Goal: Information Seeking & Learning: Check status

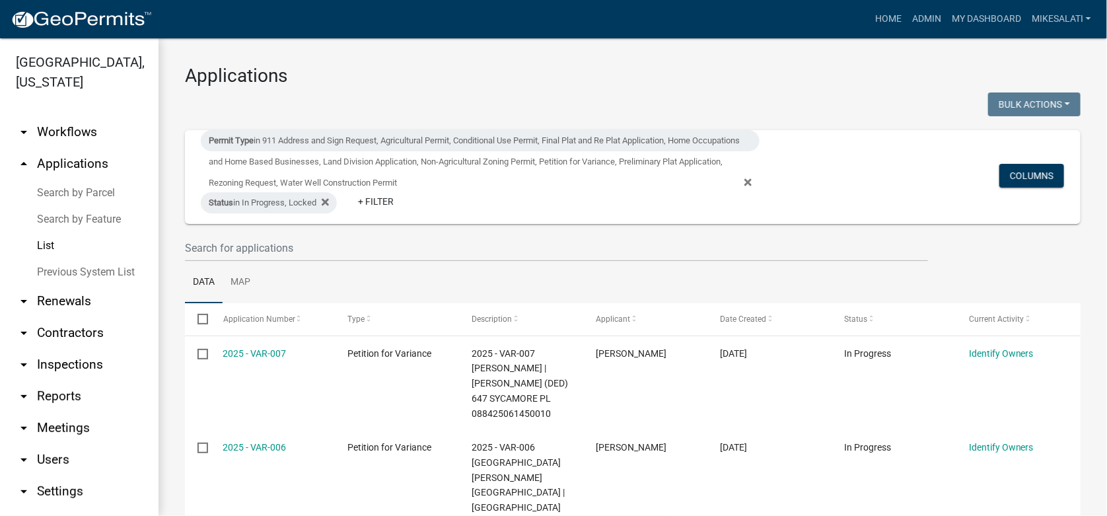
click at [79, 180] on link "Search by Parcel" at bounding box center [79, 193] width 158 height 26
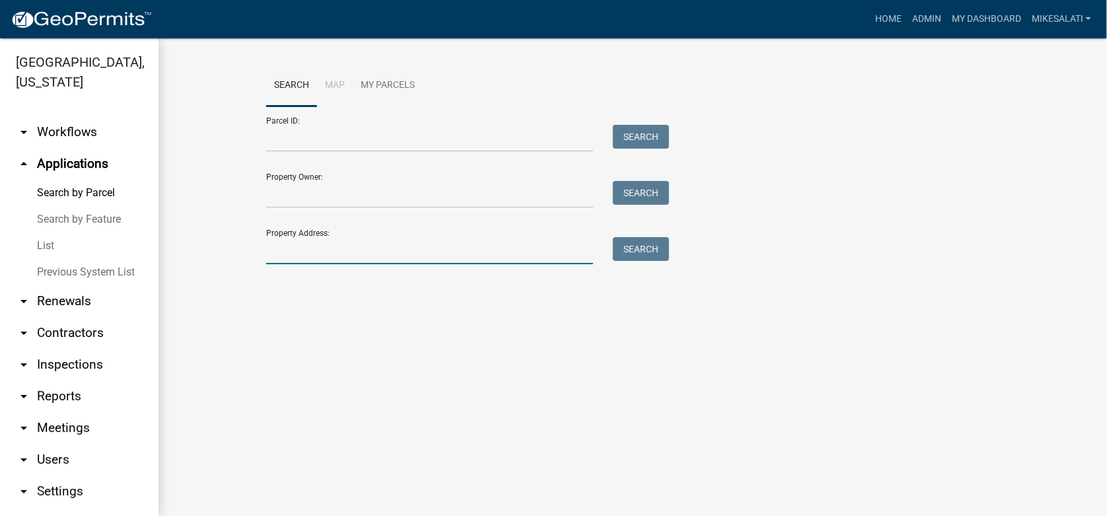
click at [285, 250] on input "Property Address:" at bounding box center [429, 250] width 327 height 27
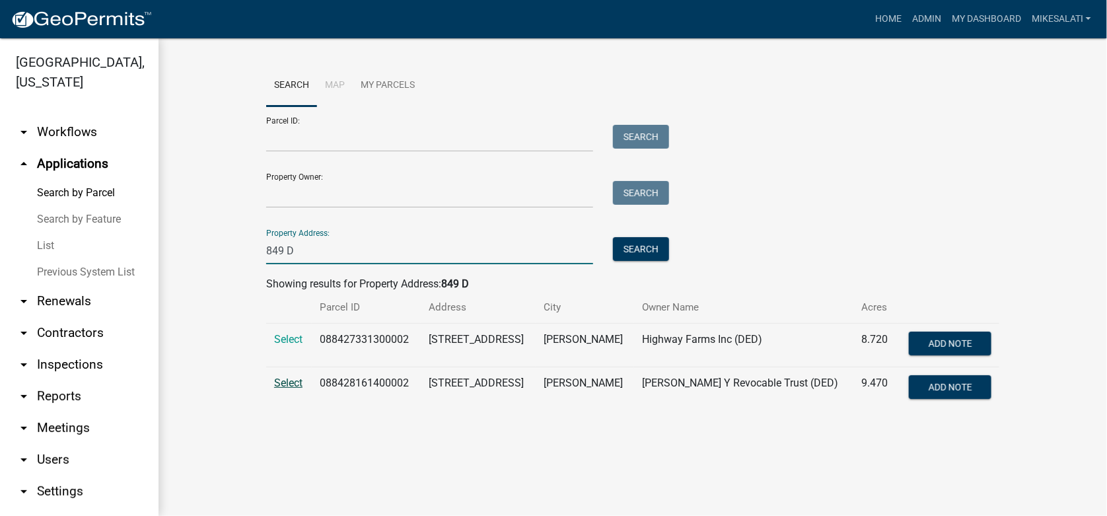
type input "849 D"
click at [278, 380] on span "Select" at bounding box center [288, 382] width 28 height 13
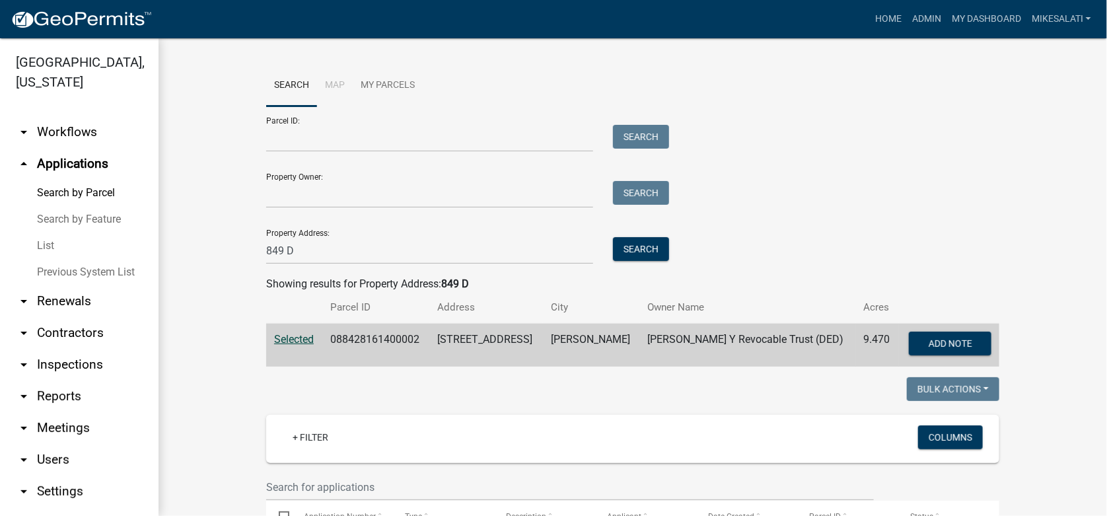
click at [67, 259] on link "Previous System List" at bounding box center [79, 272] width 158 height 26
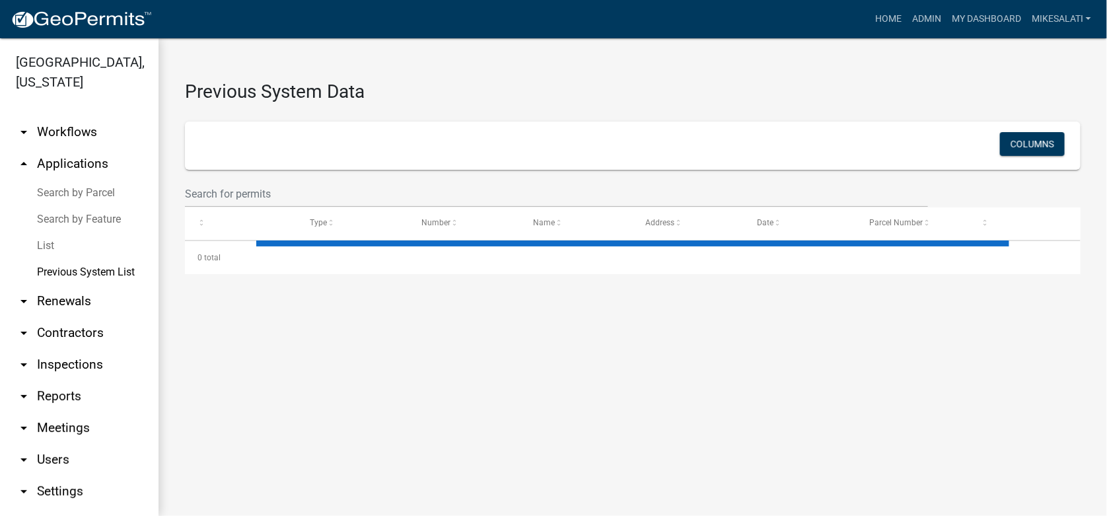
select select "2: 50"
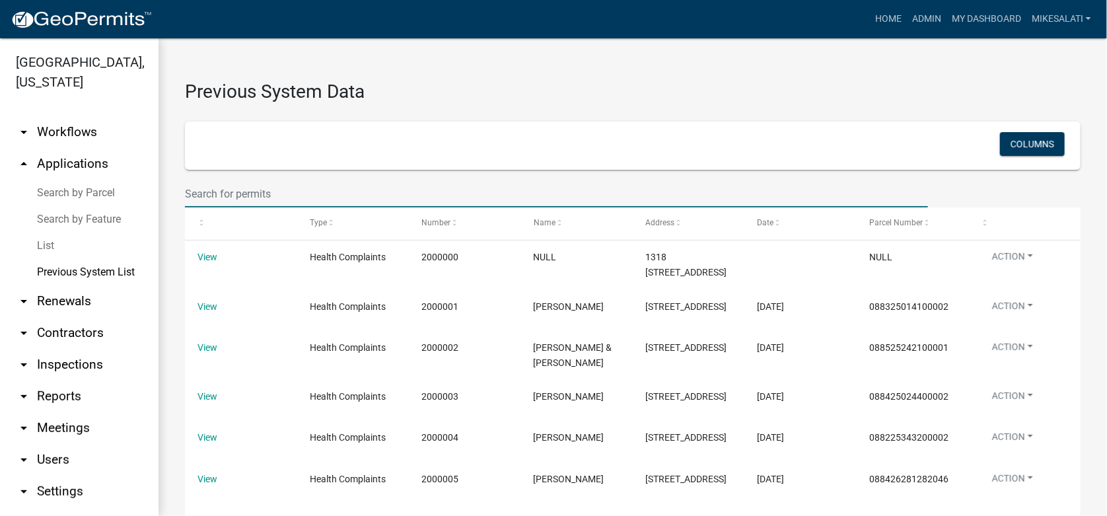
click at [216, 200] on input "text" at bounding box center [556, 193] width 743 height 27
type input "849 D"
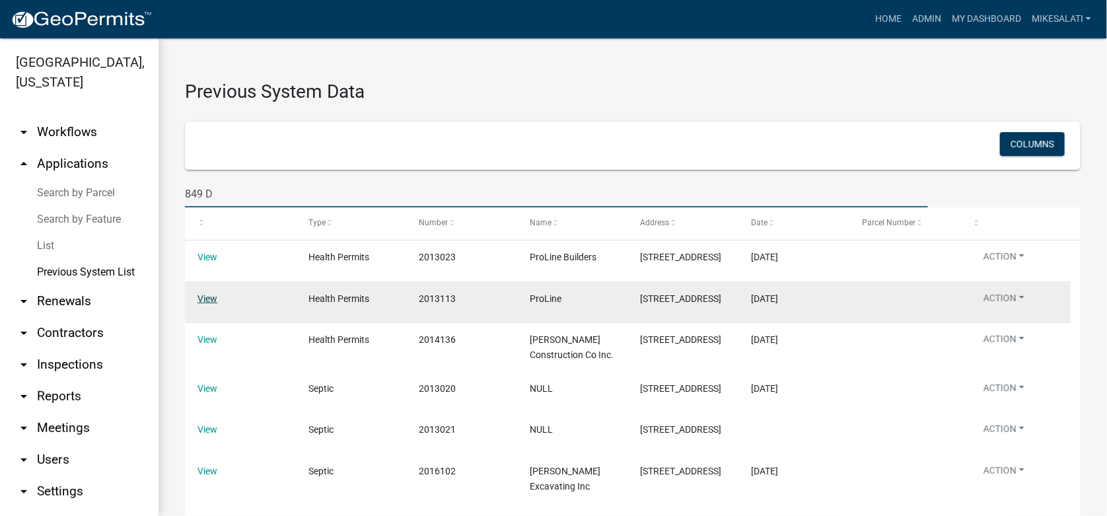
click at [201, 298] on link "View" at bounding box center [207, 298] width 20 height 11
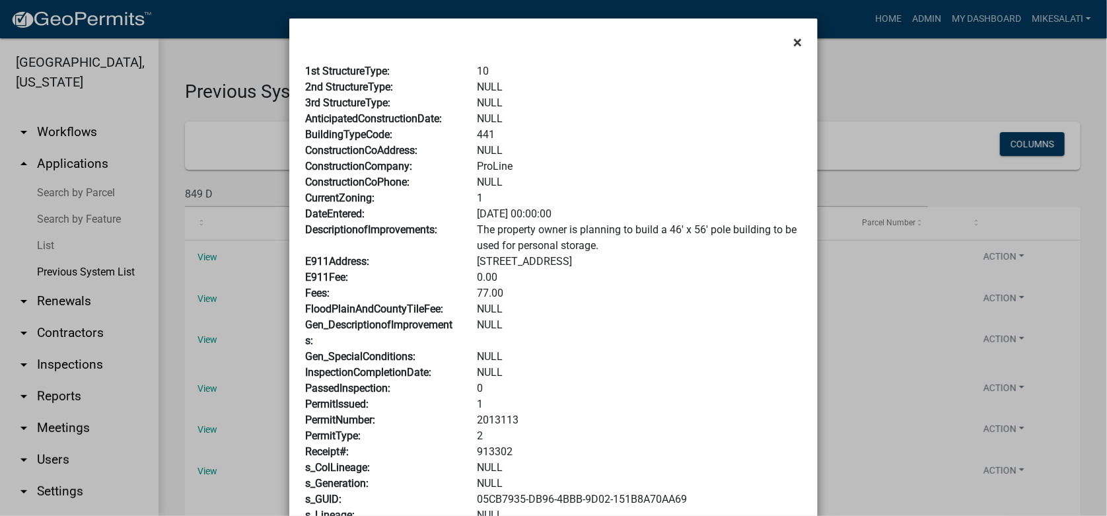
click at [794, 42] on span "×" at bounding box center [797, 42] width 9 height 18
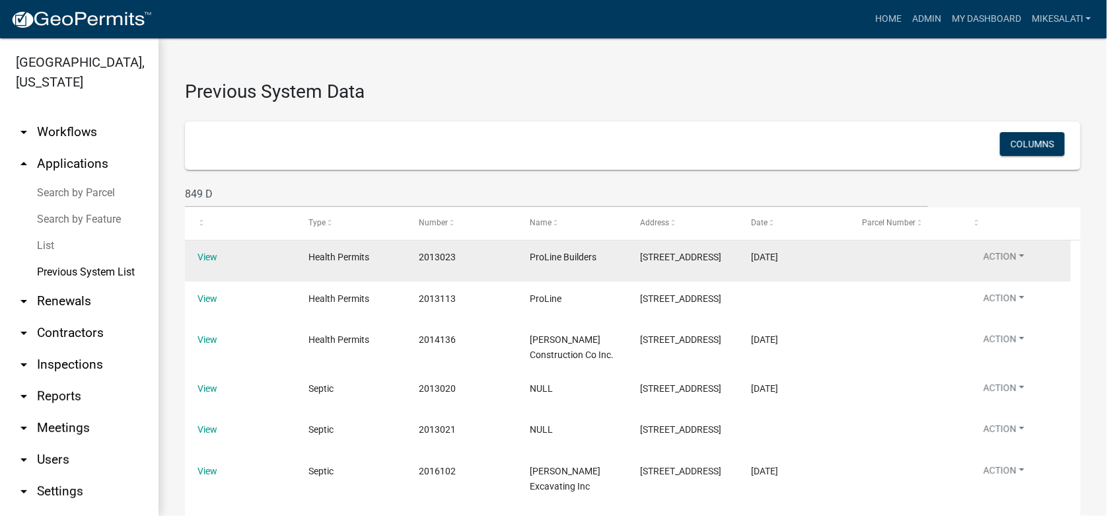
click at [221, 256] on div "View" at bounding box center [239, 257] width 85 height 15
click at [207, 252] on link "View" at bounding box center [207, 257] width 20 height 11
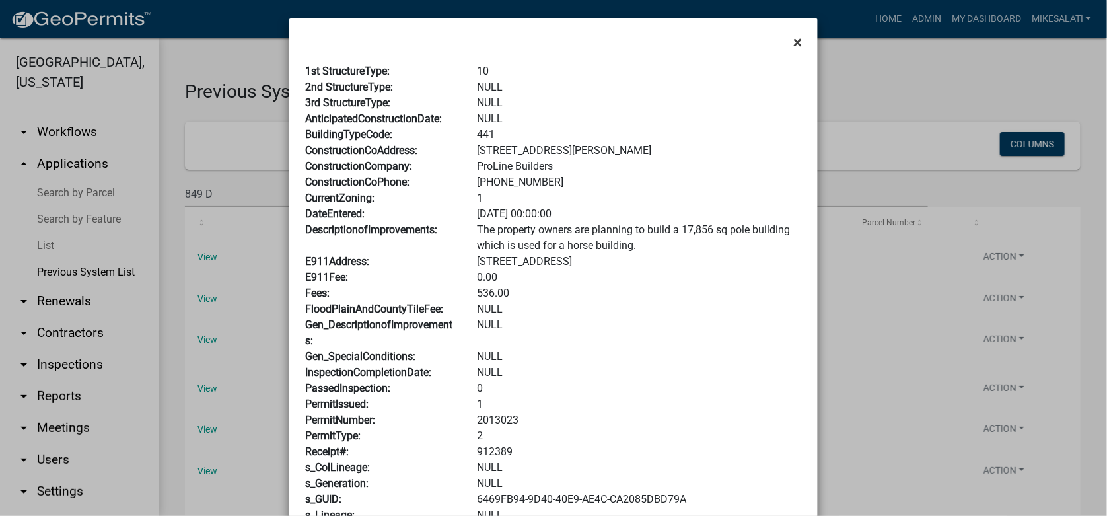
click at [795, 42] on span "×" at bounding box center [797, 42] width 9 height 18
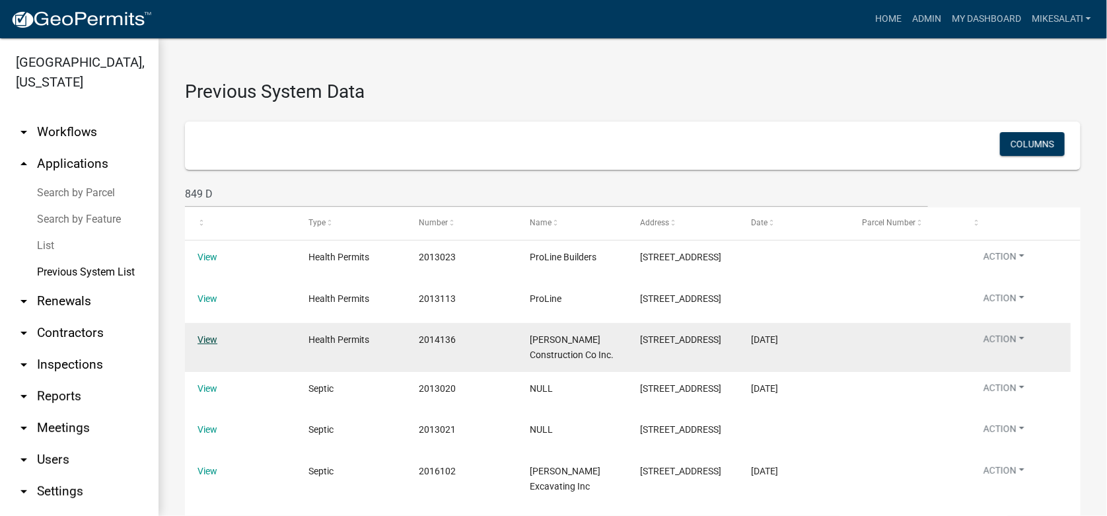
click at [203, 337] on link "View" at bounding box center [207, 339] width 20 height 11
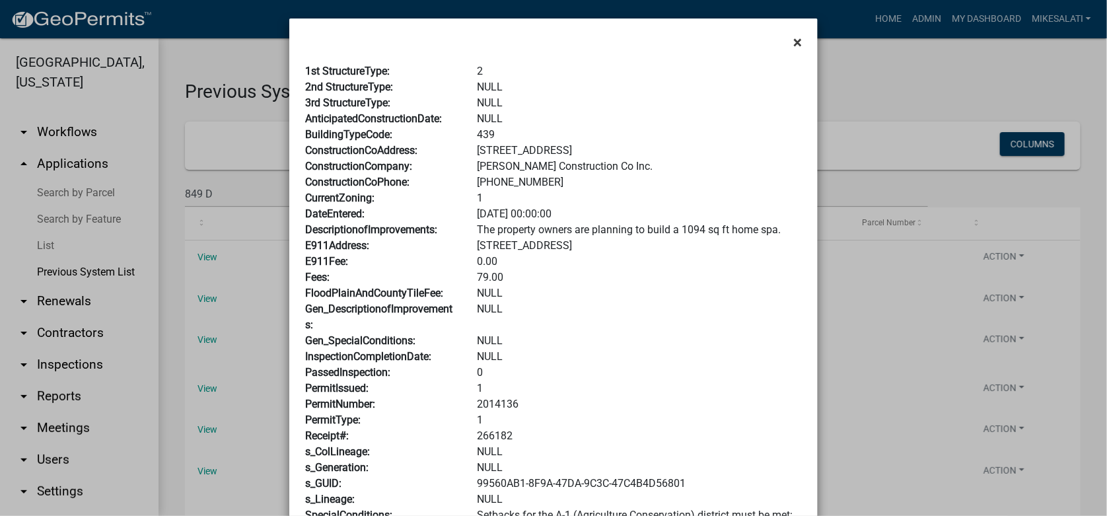
click at [793, 41] on span "×" at bounding box center [797, 42] width 9 height 18
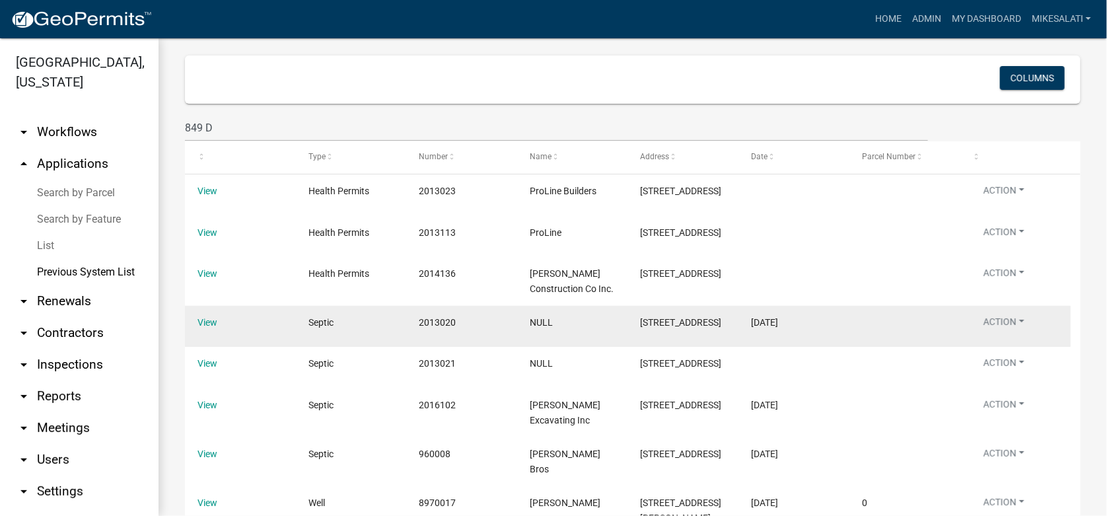
scroll to position [131, 0]
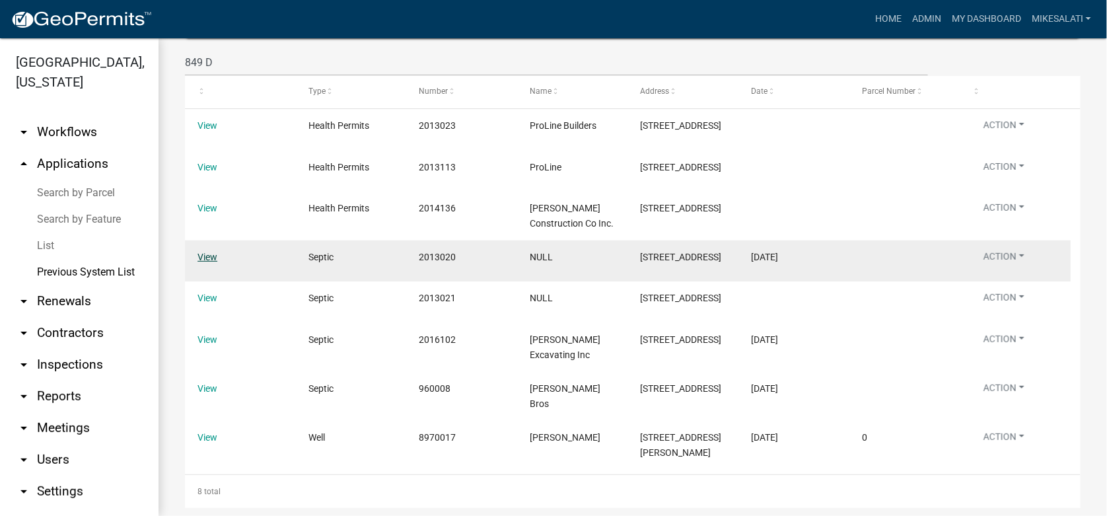
click at [208, 258] on link "View" at bounding box center [207, 257] width 20 height 11
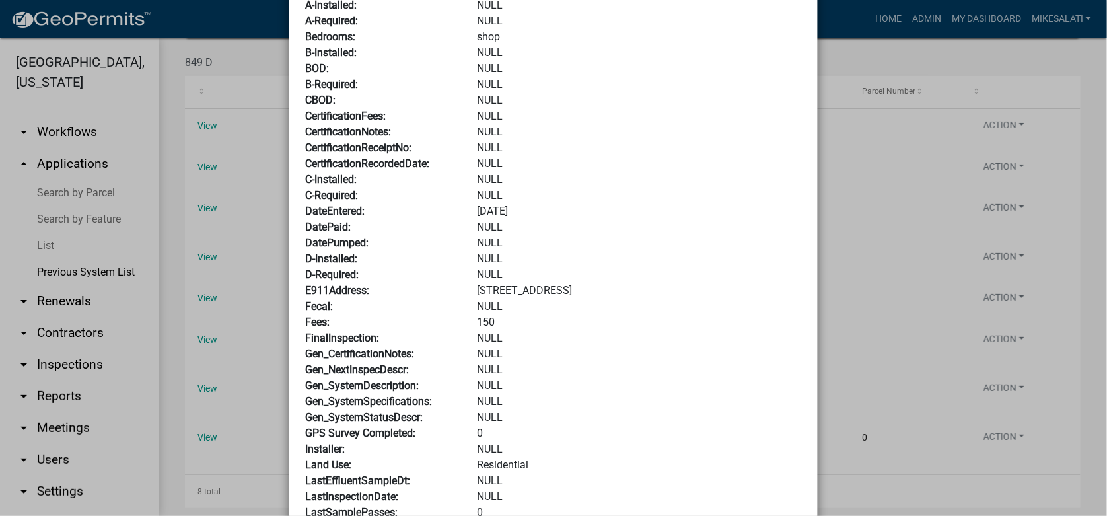
scroll to position [0, 0]
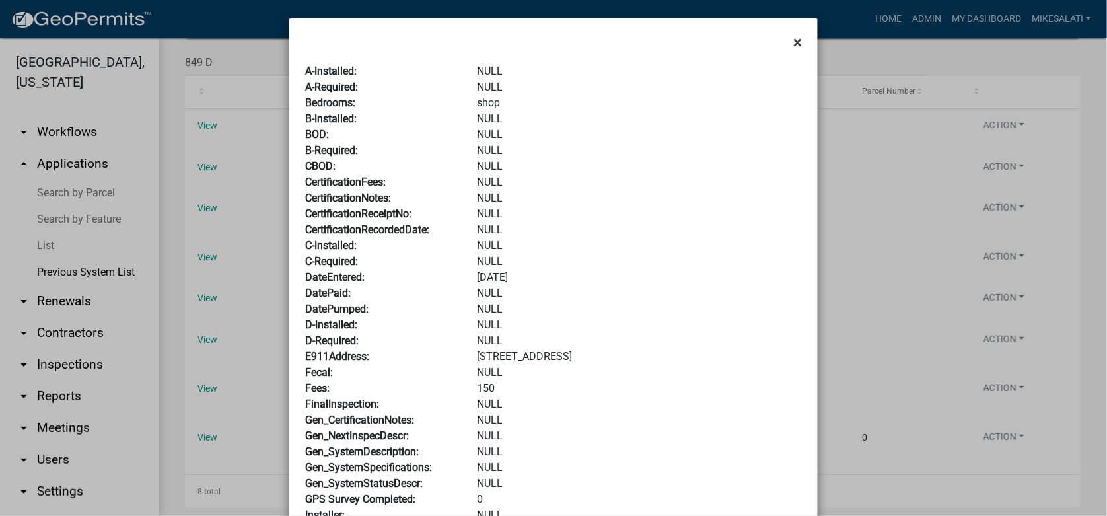
click at [795, 38] on span "×" at bounding box center [797, 42] width 9 height 18
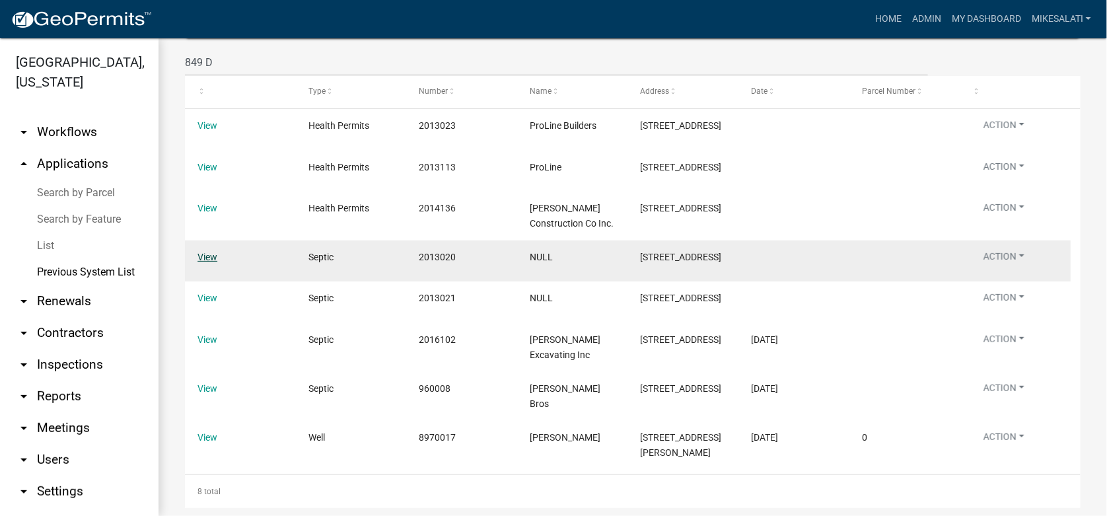
click at [208, 256] on link "View" at bounding box center [207, 257] width 20 height 11
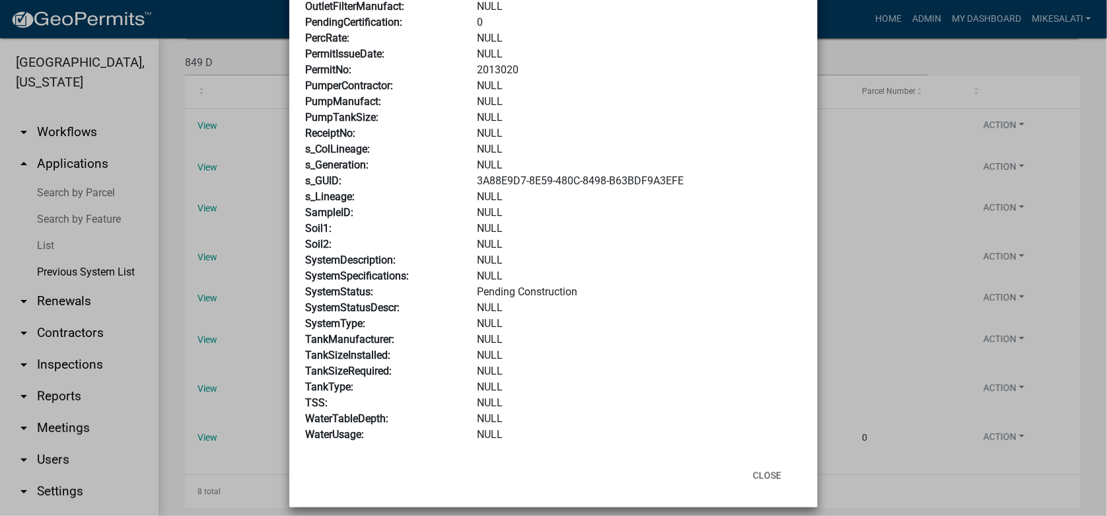
scroll to position [819, 0]
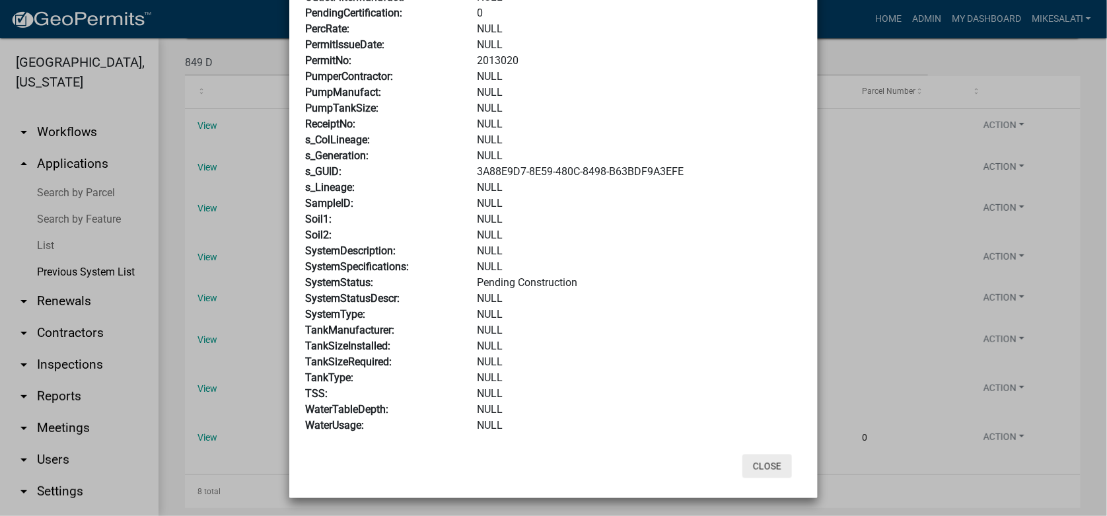
click at [752, 470] on button "Close" at bounding box center [767, 466] width 50 height 24
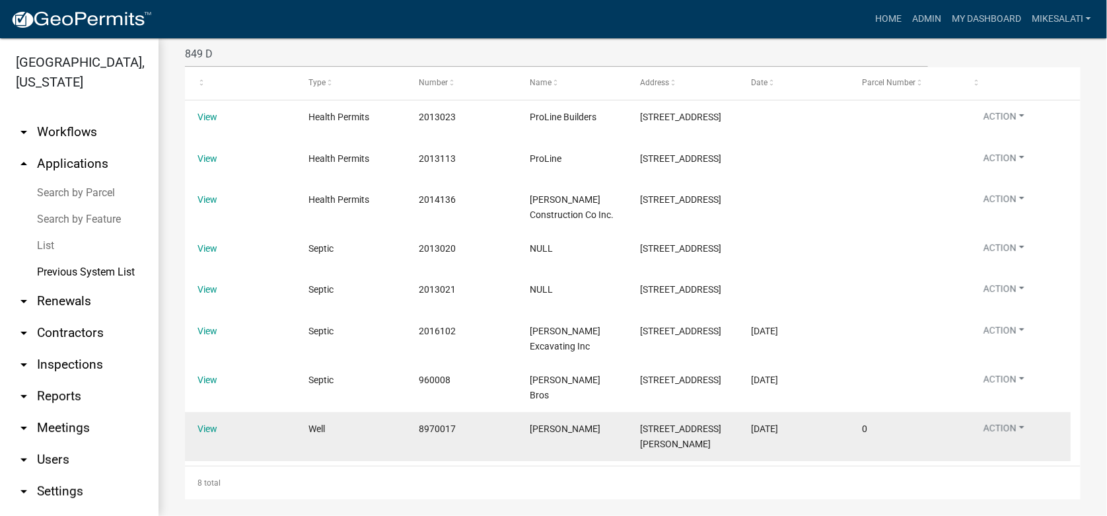
scroll to position [142, 0]
